Goal: Complete application form: Complete application form

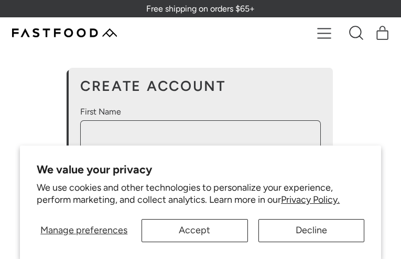
type input "**********"
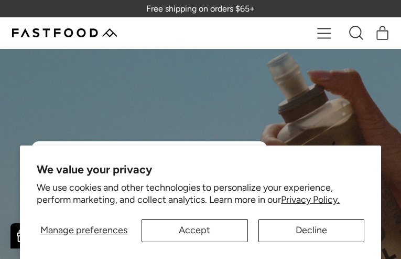
type input "**********"
